Goal: Entertainment & Leisure: Consume media (video, audio)

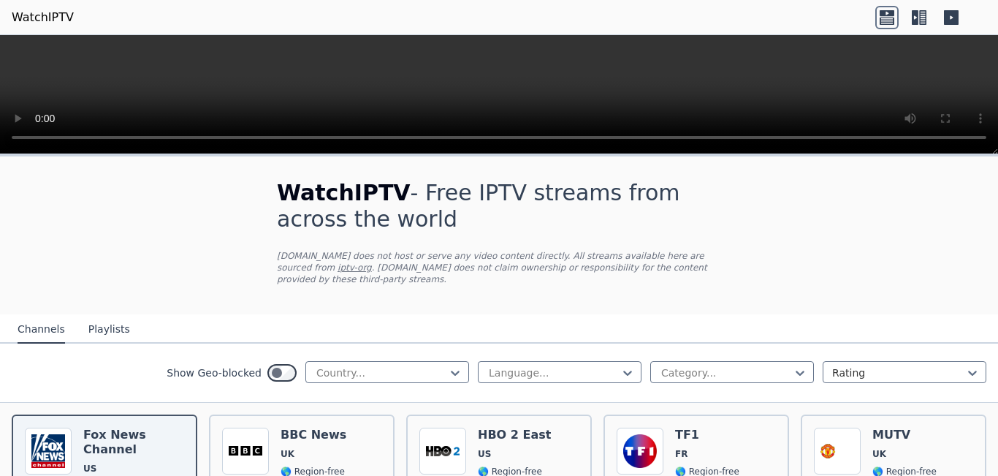
click at [706, 218] on h1 "WatchIPTV - Free IPTV streams from across the world" at bounding box center [499, 206] width 444 height 53
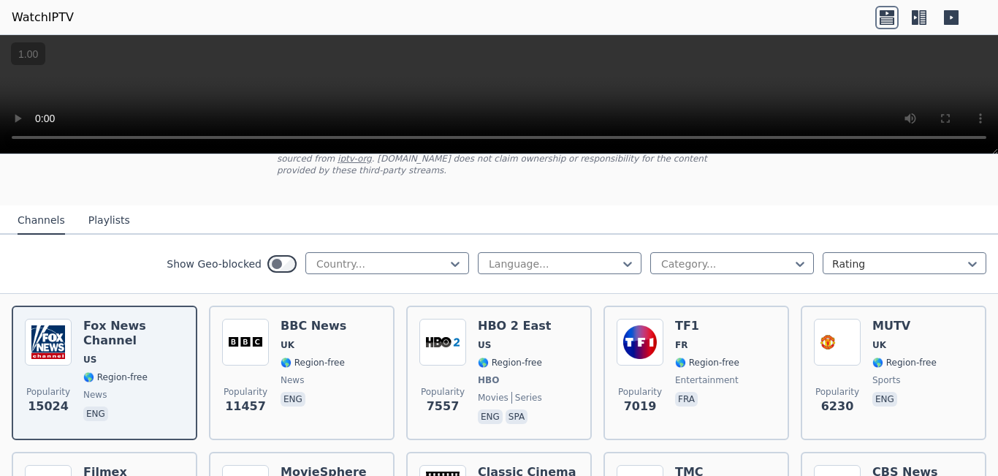
scroll to position [106, 0]
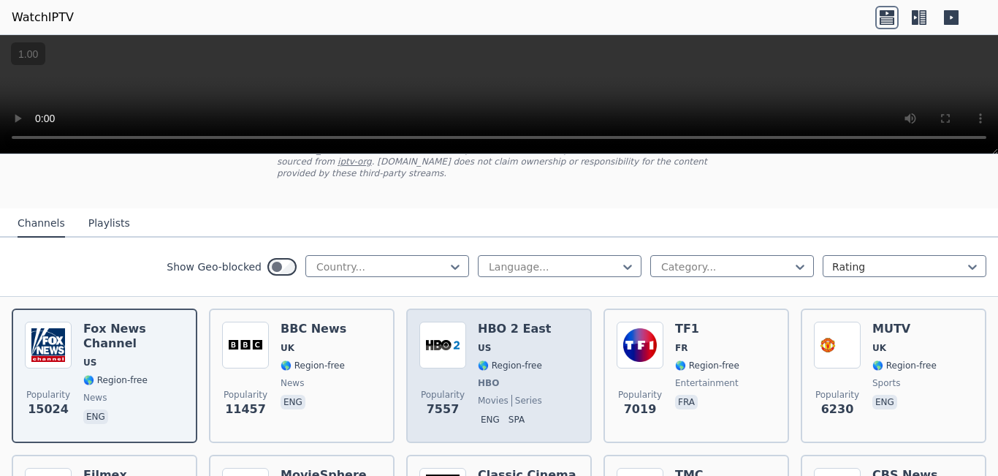
click at [506, 359] on span "🌎 Region-free" at bounding box center [510, 365] width 64 height 12
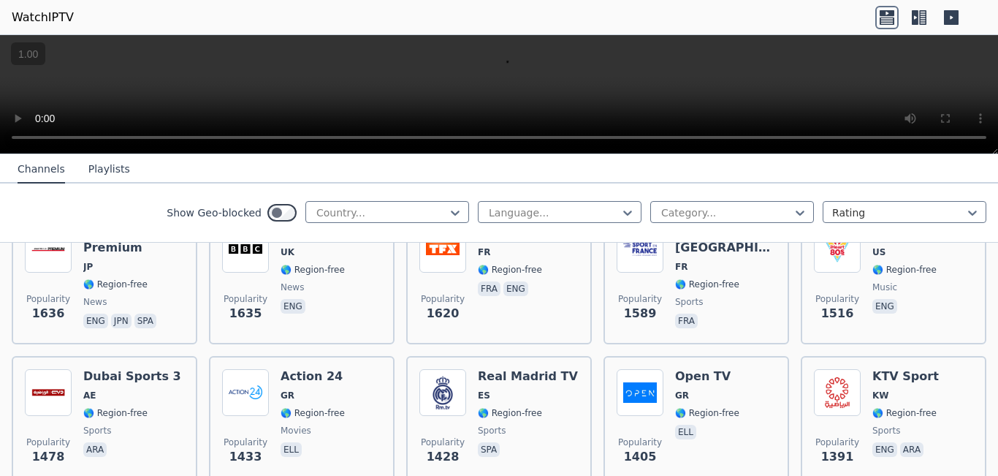
scroll to position [1096, 0]
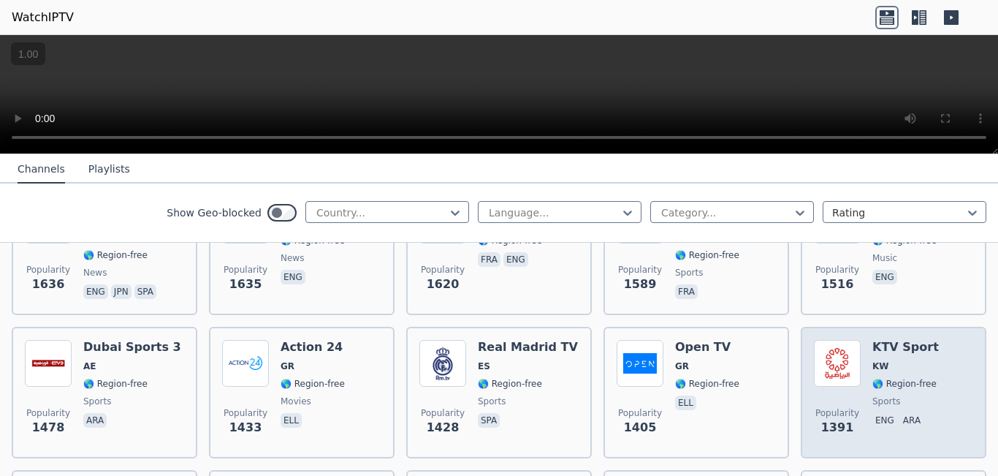
click at [890, 343] on div "KTV Sport KW 🌎 Region-free sports eng ara" at bounding box center [905, 392] width 66 height 105
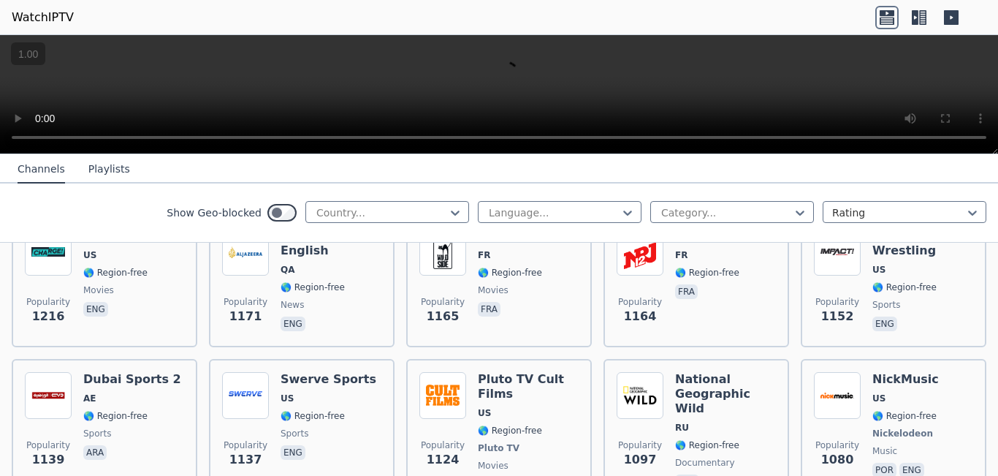
scroll to position [1680, 0]
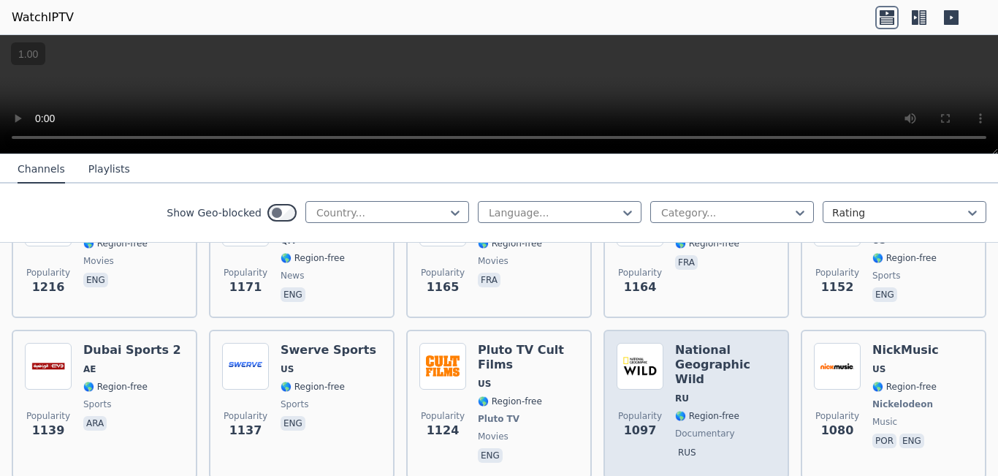
click at [749, 392] on span "RU" at bounding box center [725, 398] width 101 height 12
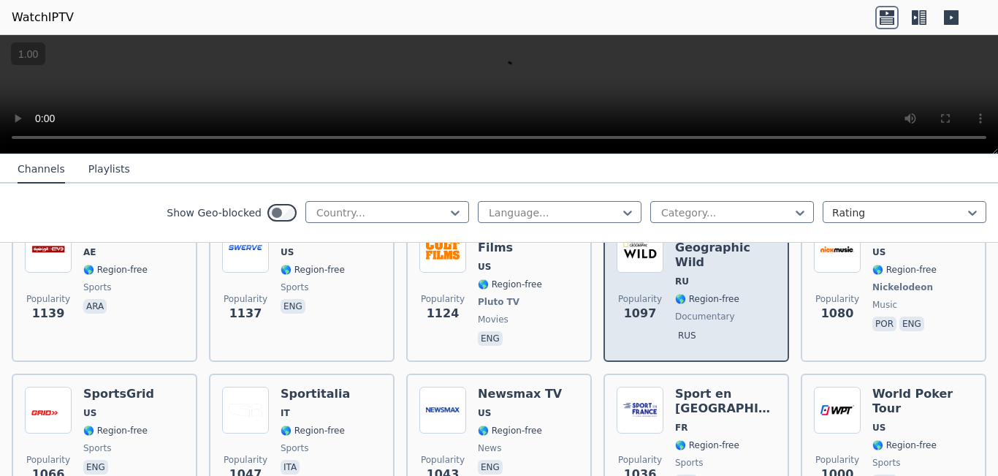
scroll to position [1826, 0]
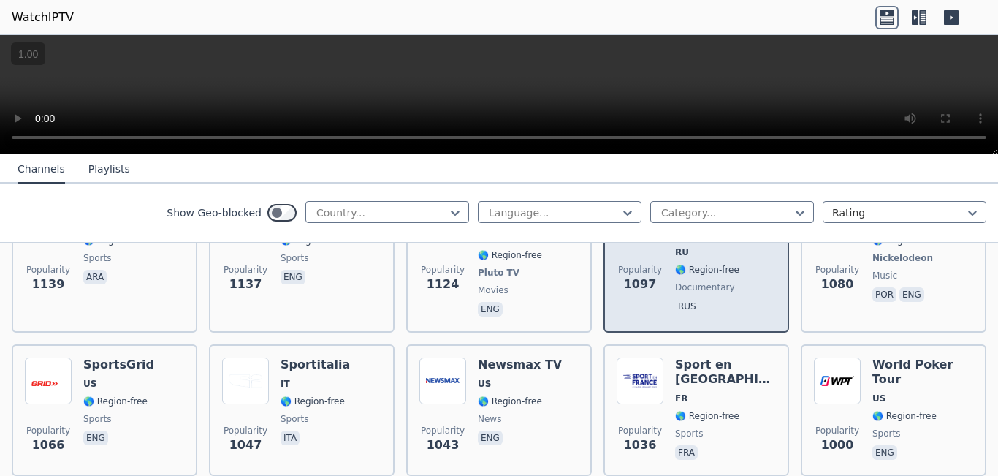
click at [749, 392] on span "FR" at bounding box center [725, 398] width 101 height 12
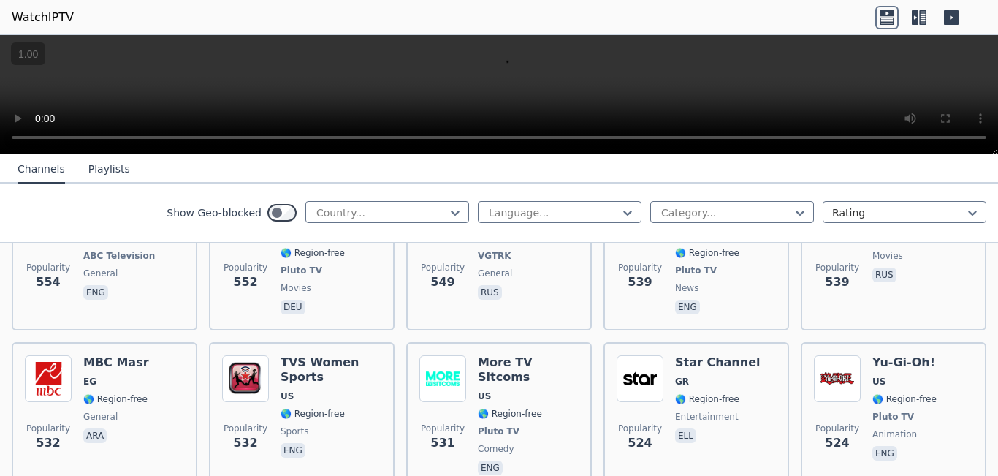
scroll to position [4273, 0]
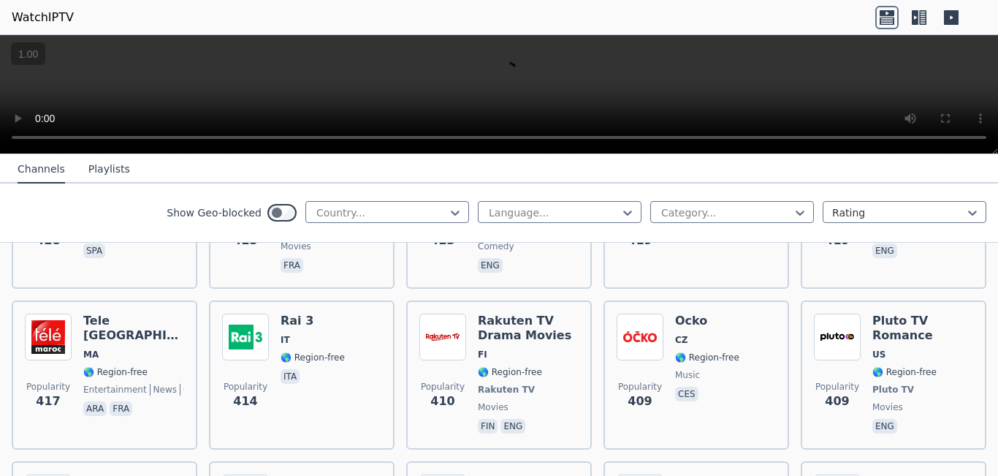
scroll to position [6165, 0]
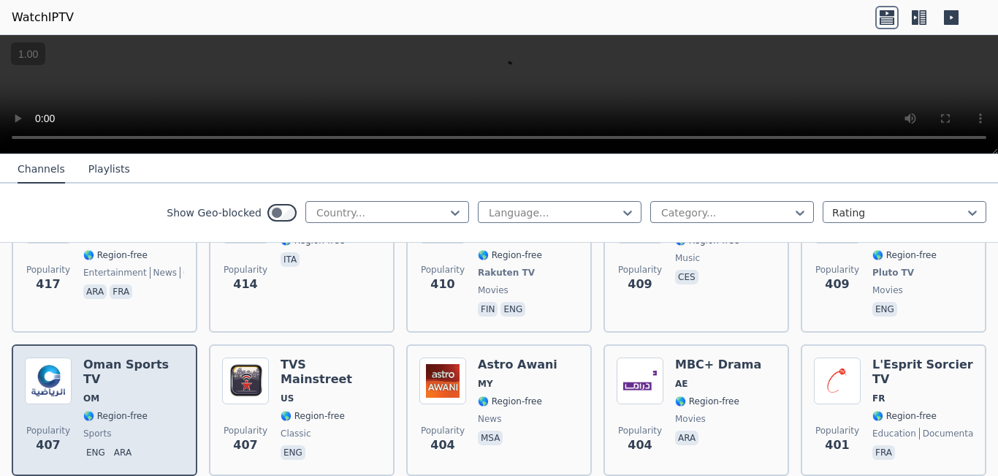
scroll to position [6282, 0]
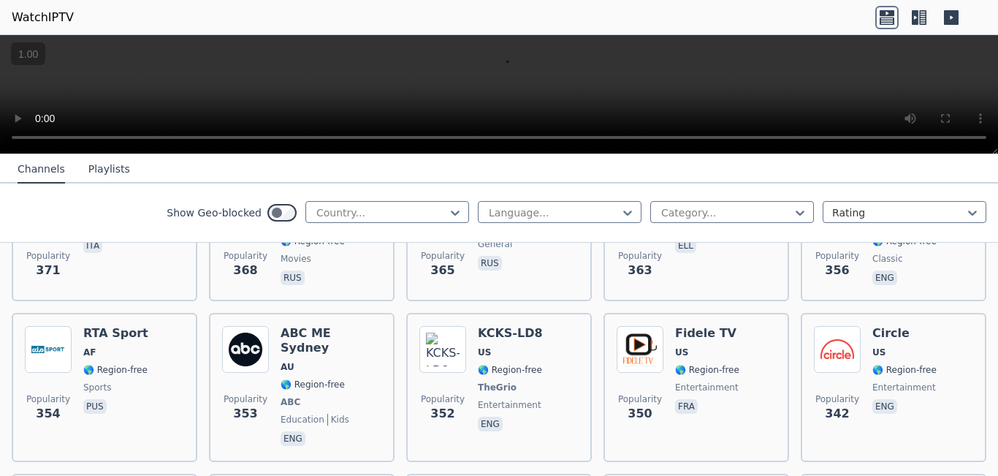
scroll to position [7389, 0]
